Goal: Task Accomplishment & Management: Complete application form

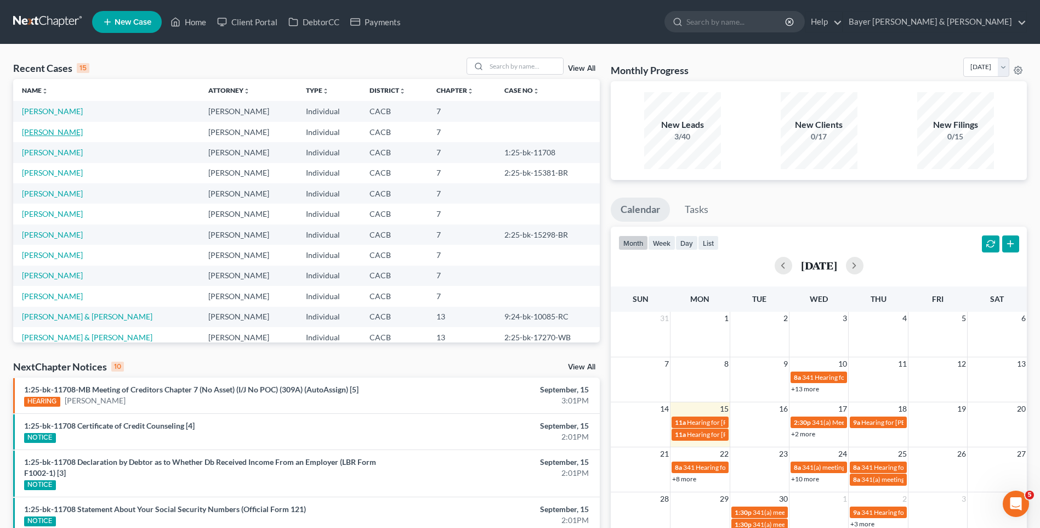
click at [65, 132] on link "[PERSON_NAME]" at bounding box center [52, 131] width 61 height 9
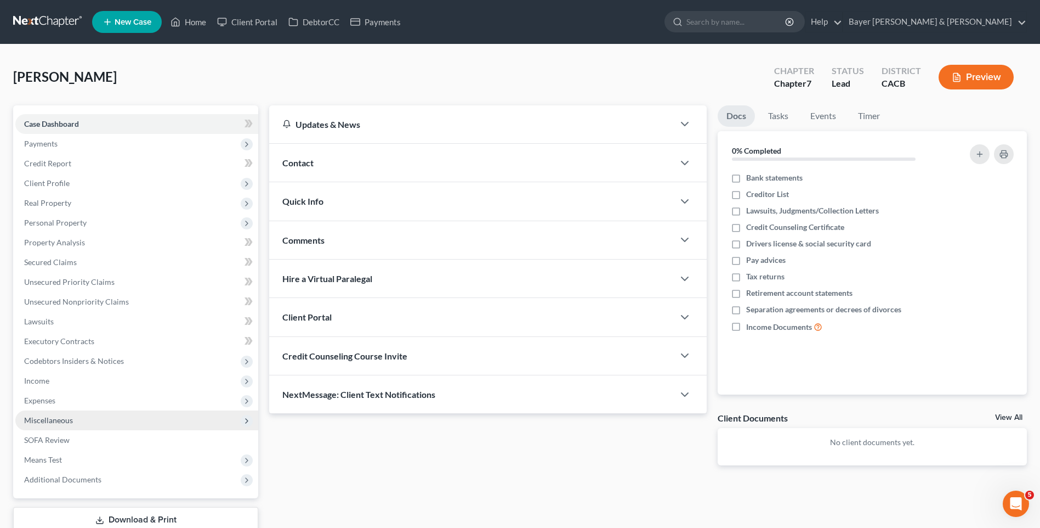
scroll to position [55, 0]
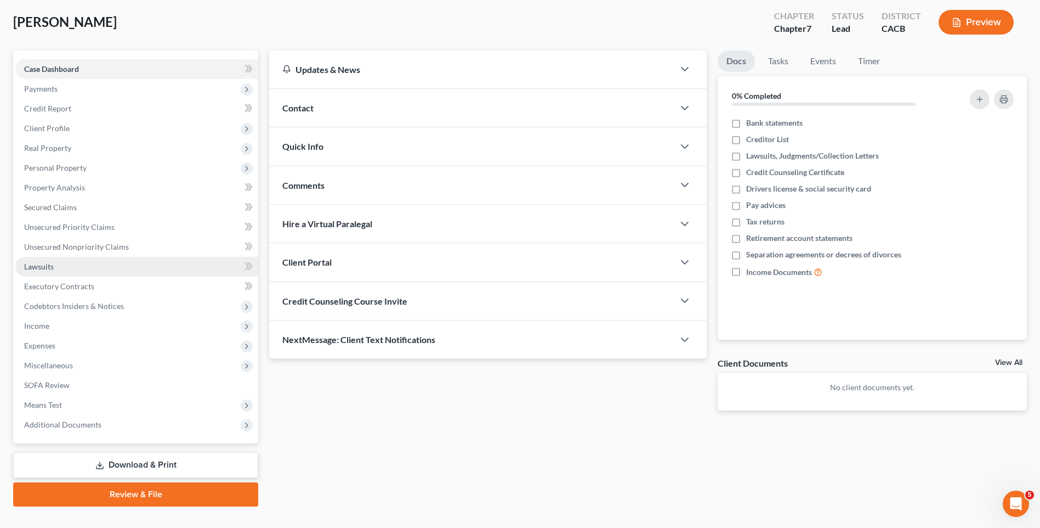
click at [51, 269] on span "Lawsuits" at bounding box center [39, 266] width 30 height 9
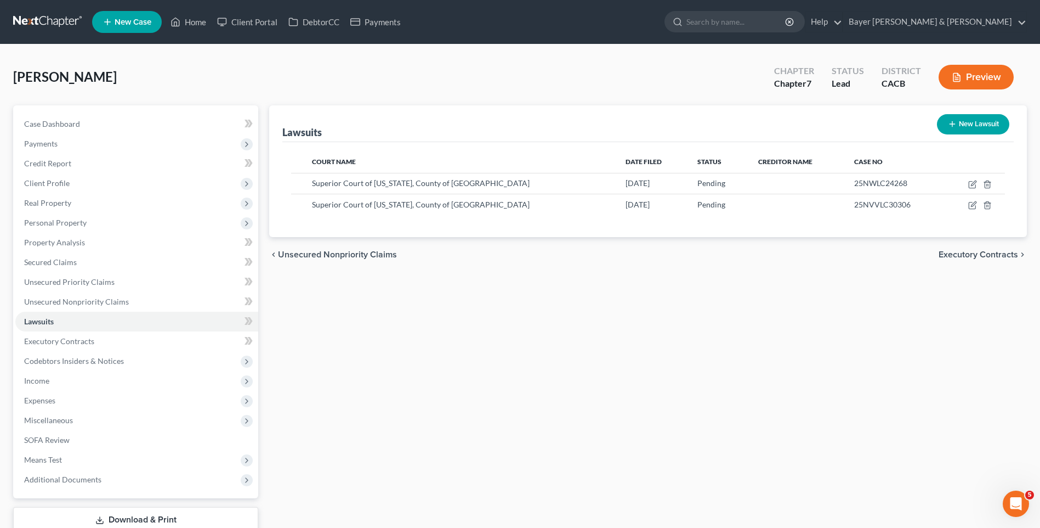
click at [969, 129] on button "New Lawsuit" at bounding box center [973, 124] width 72 height 20
select select "0"
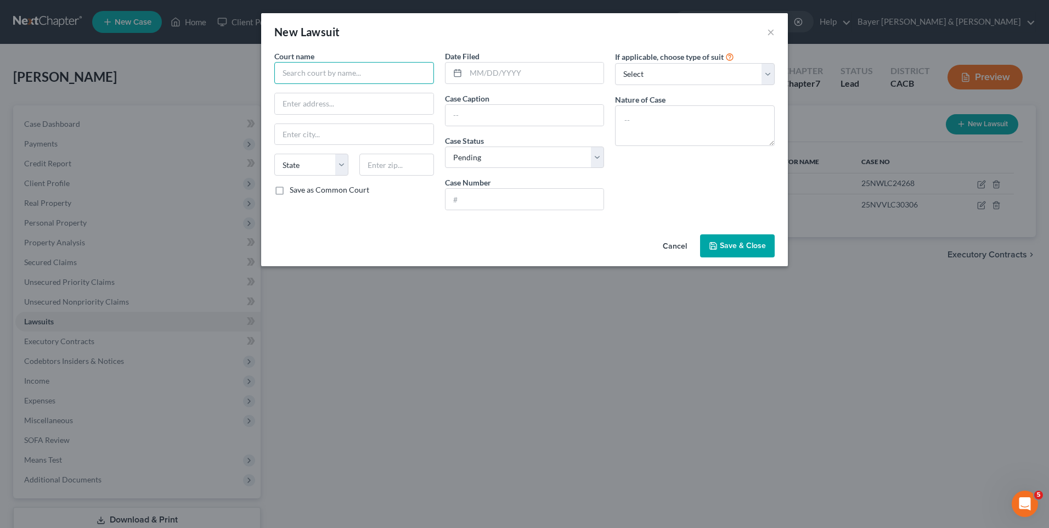
click at [325, 71] on input "text" at bounding box center [354, 73] width 160 height 22
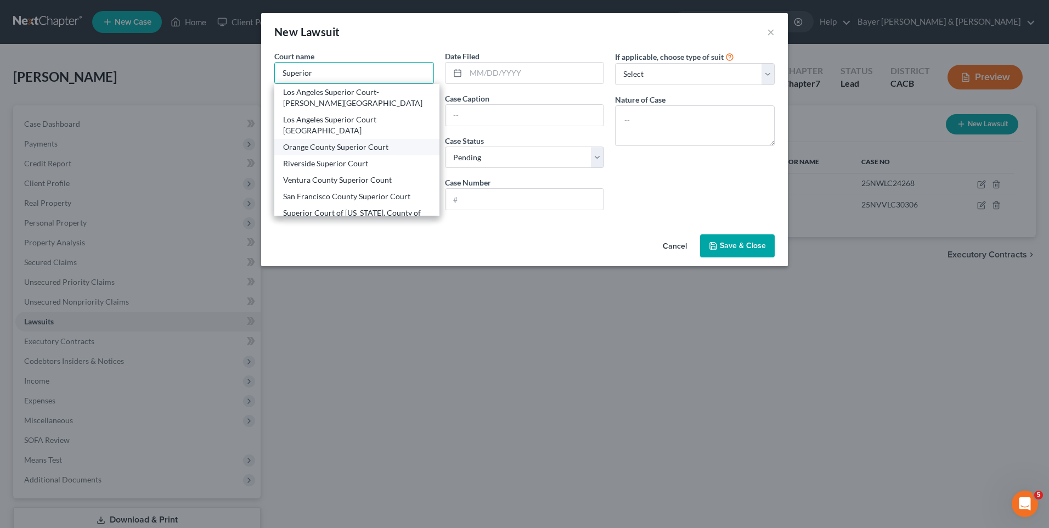
scroll to position [55, 0]
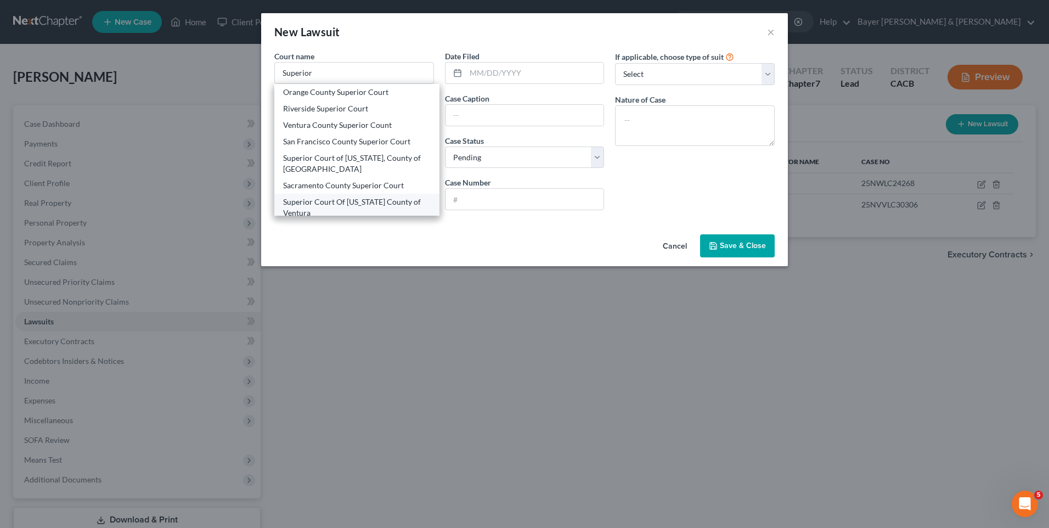
click at [380, 202] on div "Superior Court Of [US_STATE] County of Ventura" at bounding box center [357, 207] width 148 height 22
type input "Superior Court Of [US_STATE] County of Ventura"
type input "[STREET_ADDRESS]"
type input "Ventura"
select select "4"
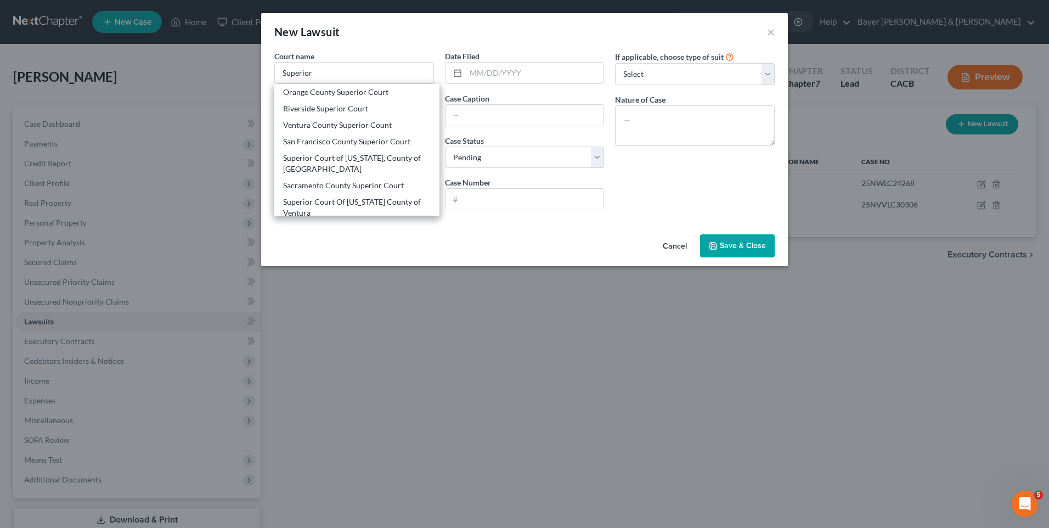
type input "93009-6489"
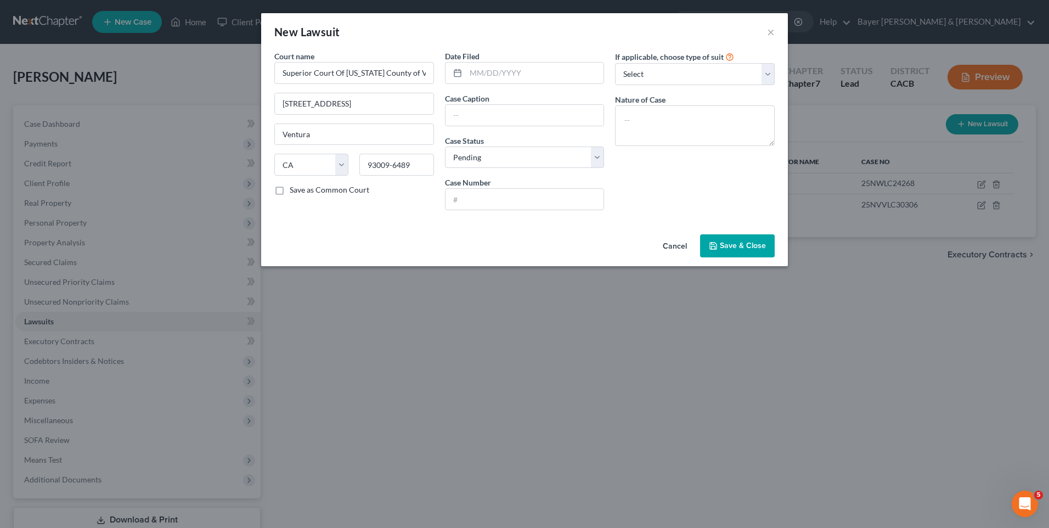
scroll to position [0, 0]
click at [427, 72] on input "Superior Court Of [US_STATE] County of Ventura" at bounding box center [354, 73] width 160 height 22
drag, startPoint x: 417, startPoint y: 73, endPoint x: 197, endPoint y: 65, distance: 220.6
click at [197, 65] on div "New Lawsuit × Court name * Superior Court Of Californitura [STREET_ADDRESS][GEO…" at bounding box center [524, 264] width 1049 height 528
type input "Superior Court Of Californitura"
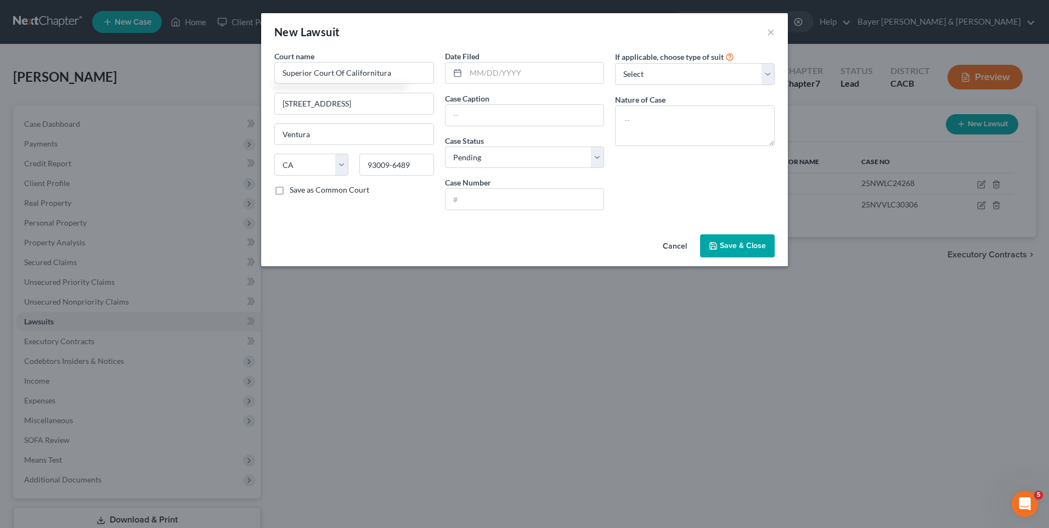
click at [672, 245] on button "Cancel" at bounding box center [675, 246] width 42 height 22
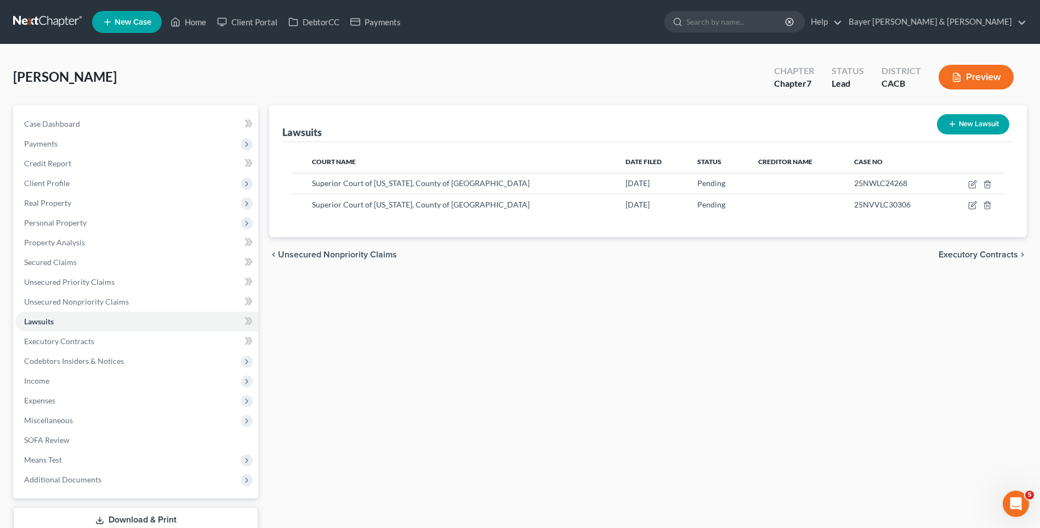
click at [966, 126] on button "New Lawsuit" at bounding box center [973, 124] width 72 height 20
select select "0"
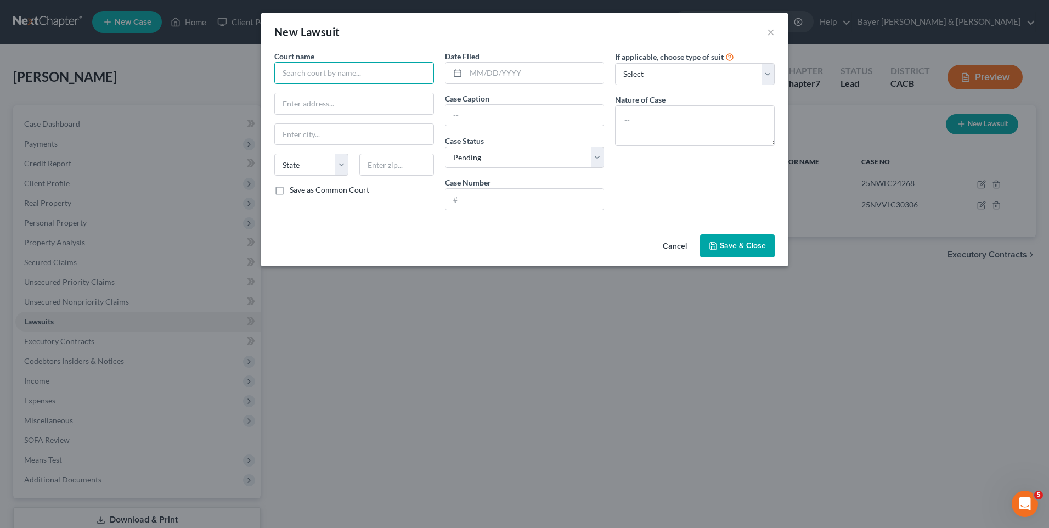
click at [330, 73] on input "text" at bounding box center [354, 73] width 160 height 22
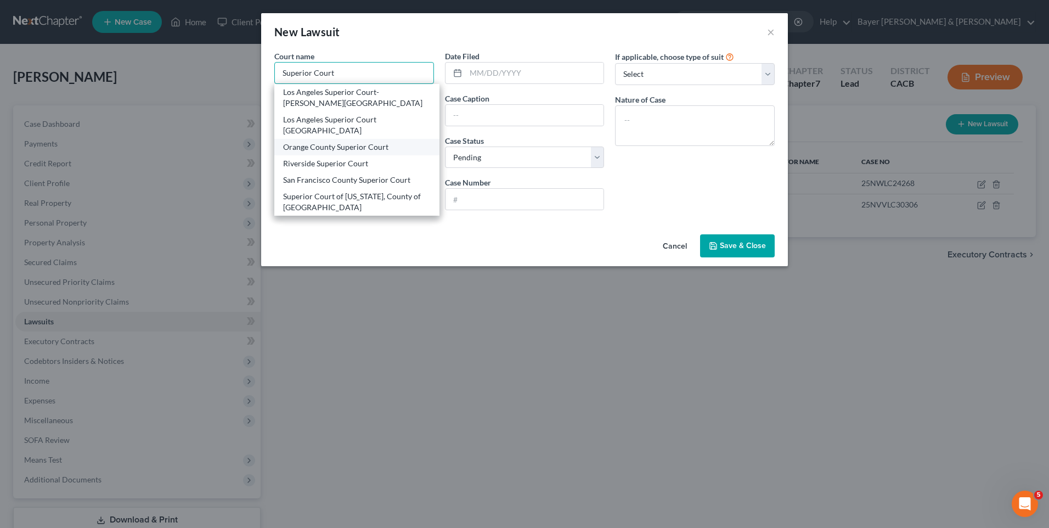
scroll to position [55, 0]
click at [358, 142] on div "Superior Court of [US_STATE], County of [GEOGRAPHIC_DATA]" at bounding box center [357, 147] width 148 height 22
type input "Superior Court of [US_STATE], County of [GEOGRAPHIC_DATA]"
type input "[STREET_ADDRESS]"
type input "[GEOGRAPHIC_DATA]"
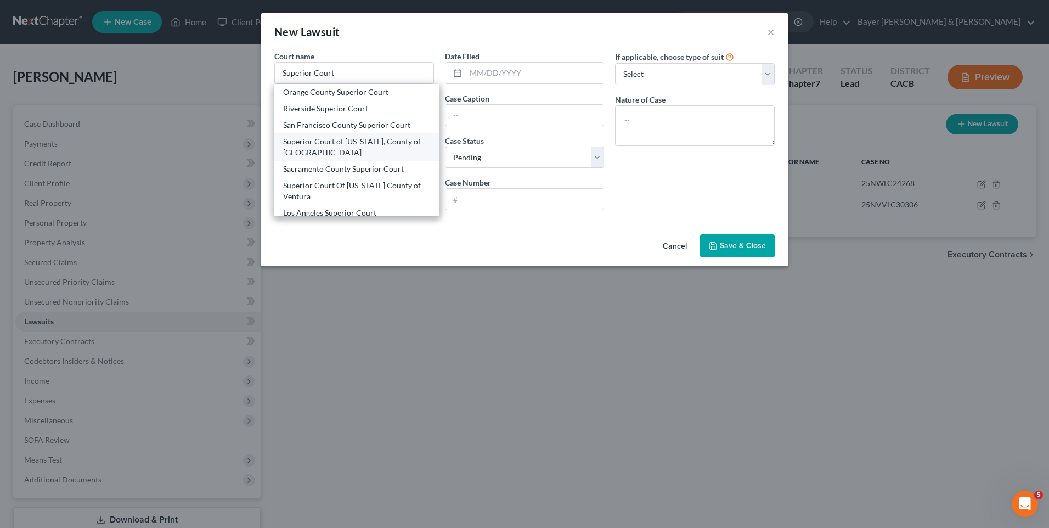
select select "4"
type input "90650"
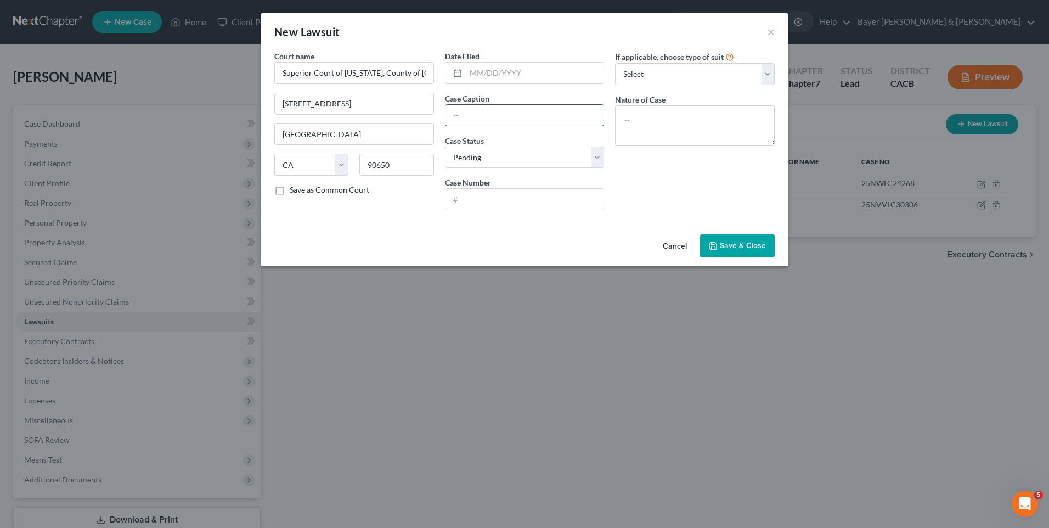
click at [501, 111] on input "text" at bounding box center [524, 115] width 159 height 21
type input "Portfolio recovery Associates, LLC v [PERSON_NAME]"
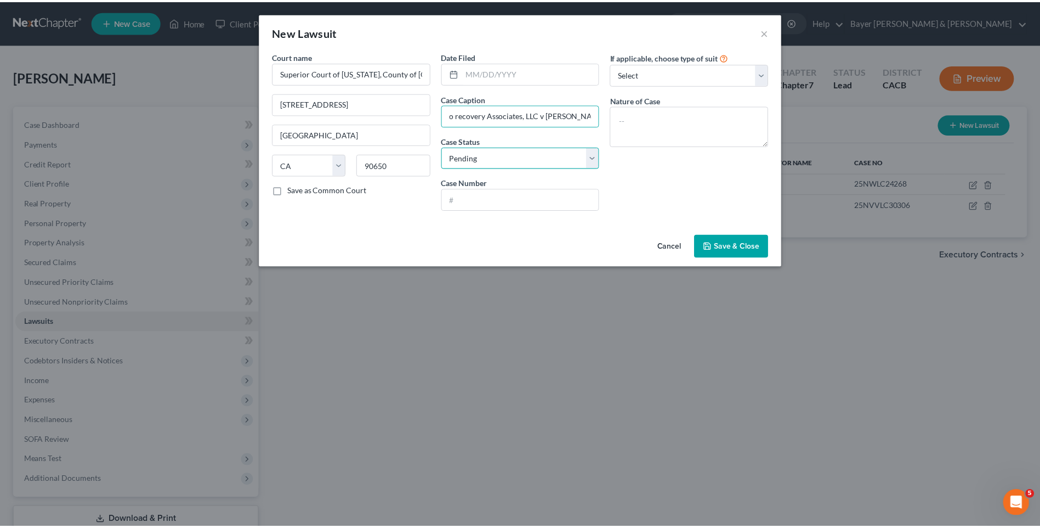
scroll to position [0, 0]
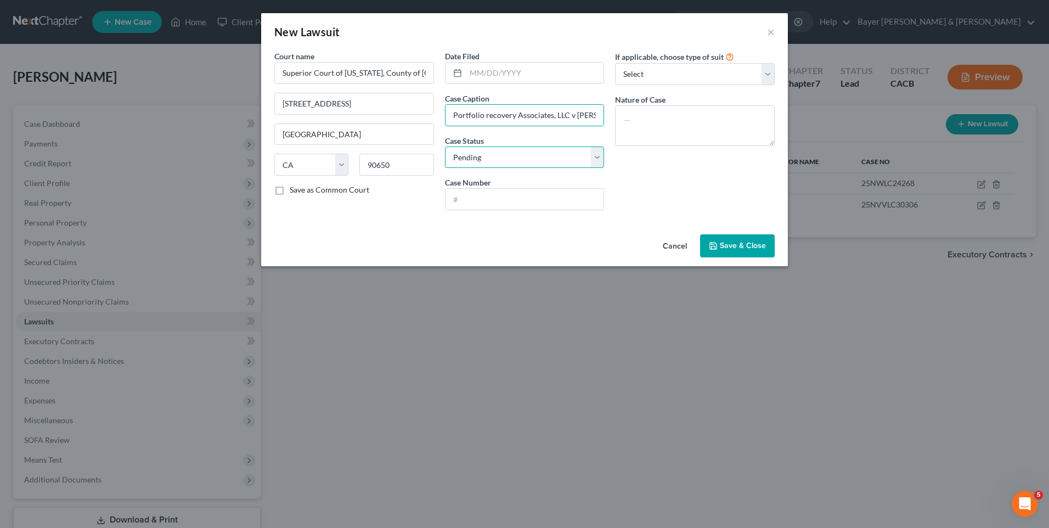
click at [527, 157] on select "Select Pending On Appeal Concluded" at bounding box center [525, 157] width 160 height 22
select select "2"
click at [445, 146] on select "Select Pending On Appeal Concluded" at bounding box center [525, 157] width 160 height 22
click at [491, 201] on input "text" at bounding box center [524, 199] width 159 height 21
click at [451, 230] on div "Court name * Superior Court of [US_STATE], County of [GEOGRAPHIC_DATA] [STREET_…" at bounding box center [524, 139] width 527 height 179
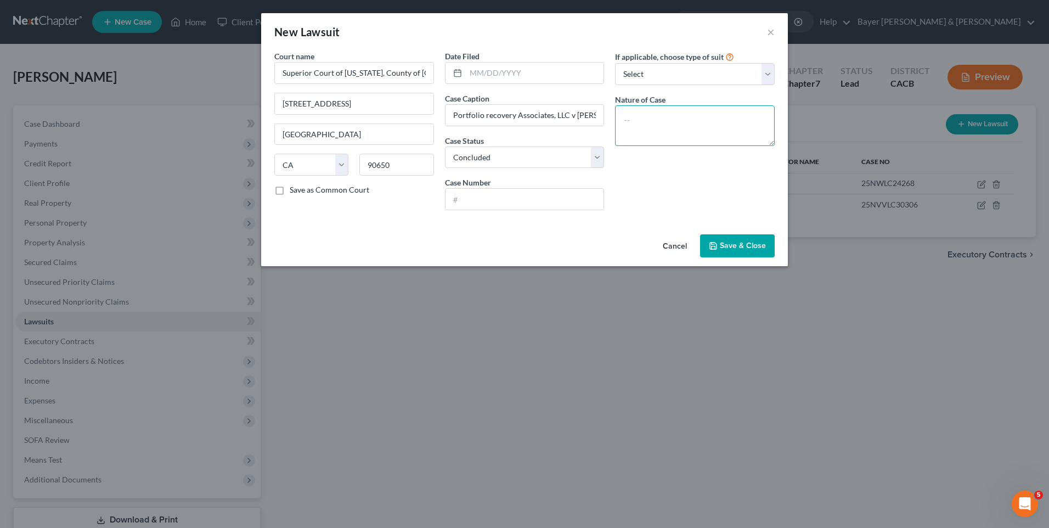
click at [649, 118] on textarea at bounding box center [695, 125] width 160 height 41
type textarea "Request for Dismissal filed by plaintiff"
click at [719, 246] on button "Save & Close" at bounding box center [737, 245] width 75 height 23
